Goal: Information Seeking & Learning: Learn about a topic

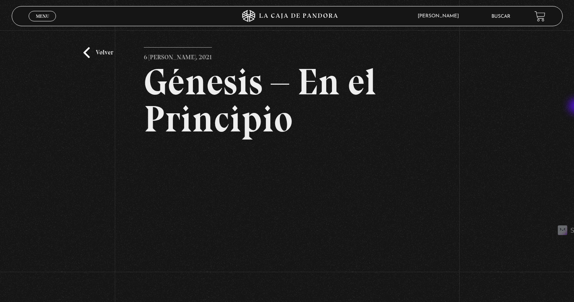
scroll to position [12, 0]
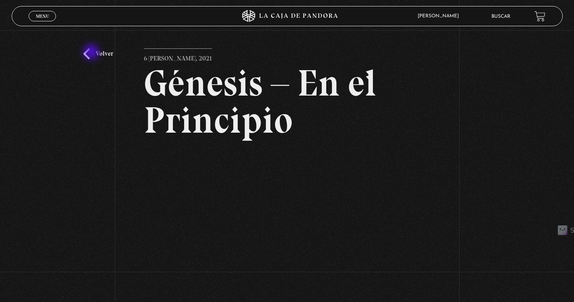
click at [92, 53] on link "Volver" at bounding box center [98, 53] width 30 height 11
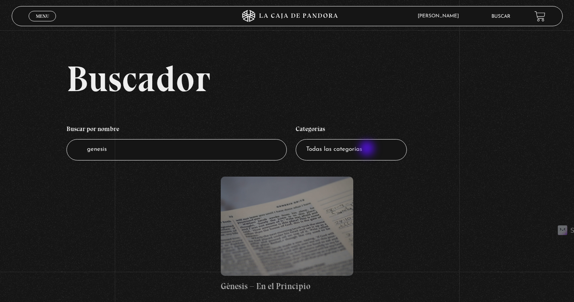
click at [368, 150] on select "Todas las categorías 11:11 Humanitario (1) Amo los Lunes (3) Análisis de series…" at bounding box center [351, 149] width 111 height 21
select select "centinelas"
click at [299, 139] on select "Todas las categorías 11:11 Humanitario (1) Amo los Lunes (3) Análisis de series…" at bounding box center [351, 149] width 111 height 21
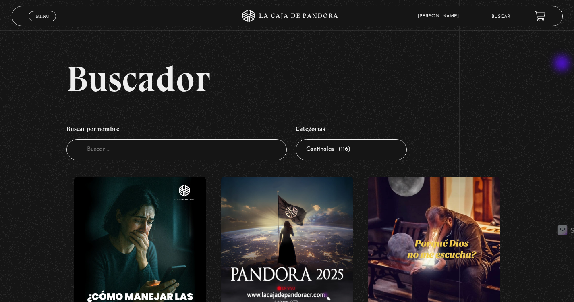
click at [562, 64] on h2 "Buscador" at bounding box center [314, 78] width 496 height 36
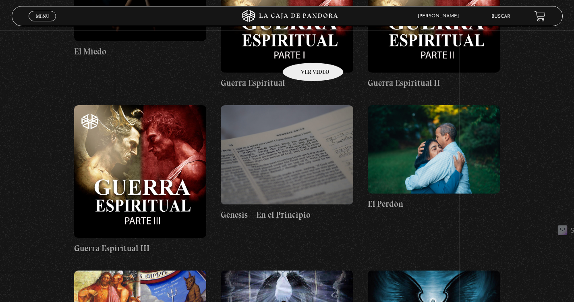
scroll to position [5537, 0]
click at [299, 40] on figure at bounding box center [287, 6] width 132 height 132
